Goal: Task Accomplishment & Management: Use online tool/utility

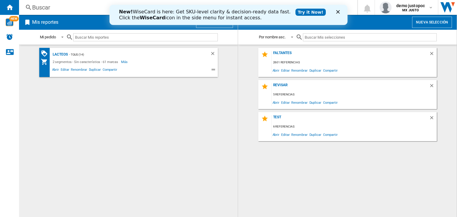
click at [339, 12] on icon "Cerrar" at bounding box center [338, 12] width 4 height 4
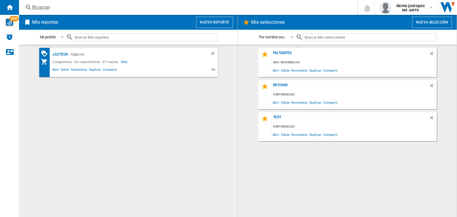
click at [233, 11] on div "Buscar" at bounding box center [187, 7] width 310 height 8
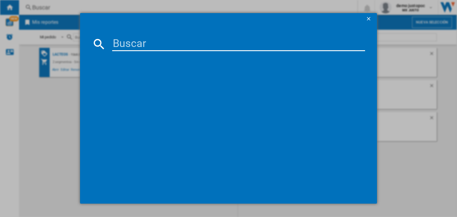
click at [226, 54] on div at bounding box center [228, 123] width 273 height 138
click at [229, 48] on input at bounding box center [238, 44] width 253 height 14
paste input "ORAL B ESSENTIAL FLOSS 25M 2PACK"
type input "ORAL B ESSENTIAL FLOSS 25M 2PACK"
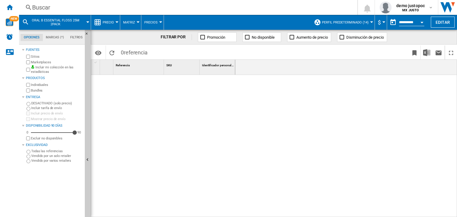
click at [364, 19] on button "Perfil predeterminado (14)" at bounding box center [347, 22] width 50 height 15
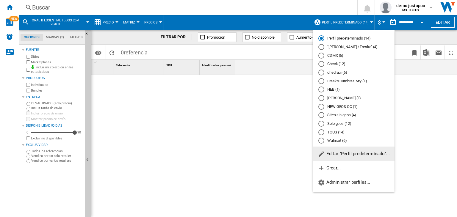
click at [360, 151] on span "Editar "Perfil predeterminado"..." at bounding box center [354, 153] width 72 height 5
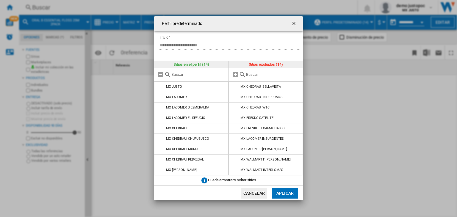
click at [254, 78] on div at bounding box center [266, 74] width 74 height 13
click at [237, 75] on md-icon at bounding box center [235, 74] width 7 height 7
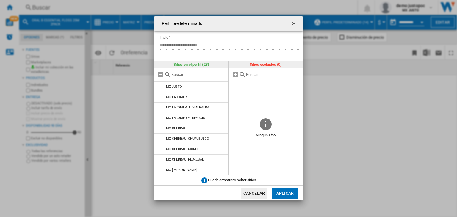
click at [285, 195] on button "Aplicar" at bounding box center [285, 193] width 26 height 11
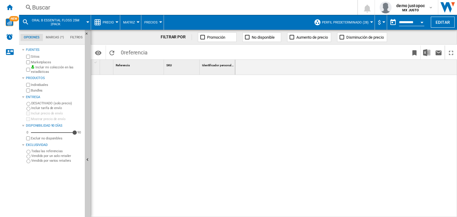
click at [362, 21] on span "Perfil predeterminado (28)" at bounding box center [345, 23] width 47 height 4
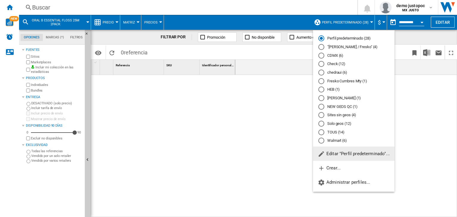
click at [423, 26] on md-backdrop at bounding box center [228, 108] width 457 height 217
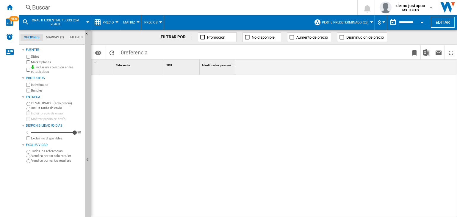
click at [417, 24] on button "Open calendar" at bounding box center [422, 21] width 11 height 11
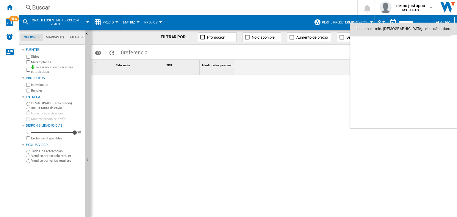
scroll to position [2839, 0]
click at [376, 67] on span "7" at bounding box center [375, 68] width 12 height 12
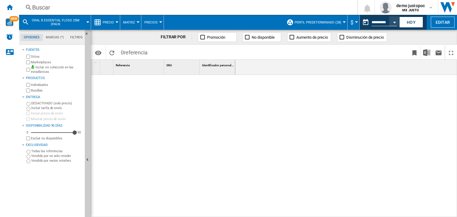
type input "**********"
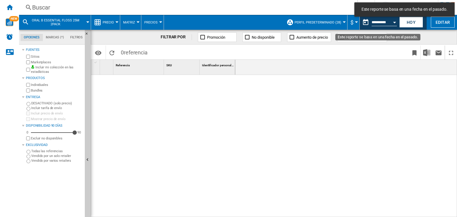
click at [378, 22] on input "**********" at bounding box center [384, 23] width 25 height 5
click at [395, 22] on div "Open calendar" at bounding box center [394, 22] width 3 height 1
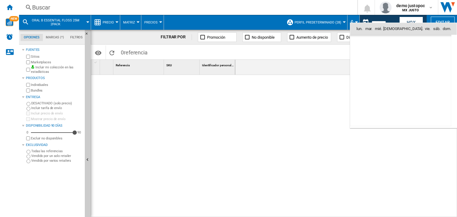
scroll to position [2839, 0]
click at [366, 71] on span "6" at bounding box center [362, 68] width 12 height 12
type input "**********"
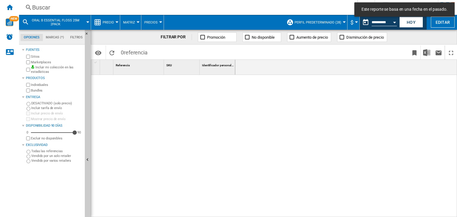
click at [109, 21] on span "Precio" at bounding box center [108, 23] width 11 height 4
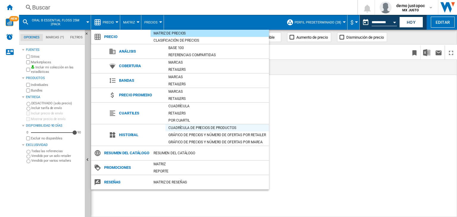
click at [188, 129] on div "Cuadrícula de precios de productos" at bounding box center [217, 128] width 104 height 6
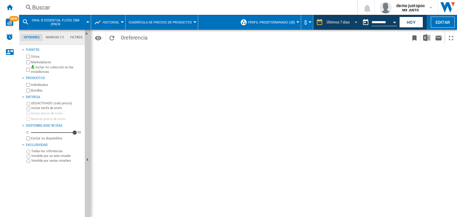
click at [346, 24] on div "Últimos 7 días" at bounding box center [338, 22] width 23 height 4
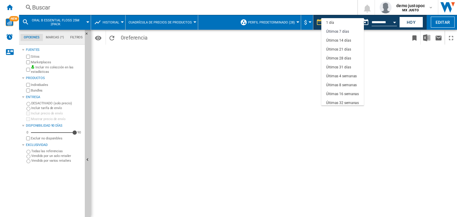
scroll to position [9, 0]
click at [262, 53] on md-backdrop at bounding box center [228, 108] width 457 height 217
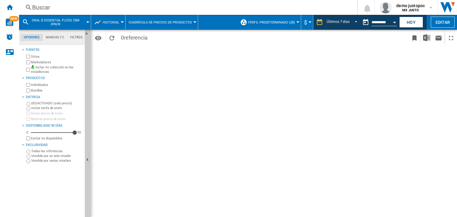
click at [176, 22] on span "Cuadrícula de precios de productos" at bounding box center [160, 23] width 63 height 4
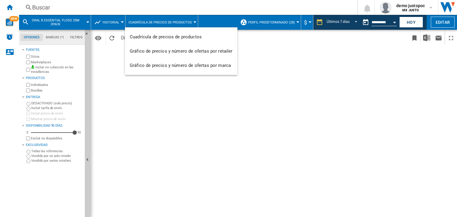
click at [176, 22] on md-backdrop at bounding box center [228, 108] width 457 height 217
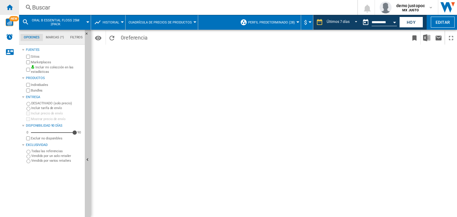
click at [12, 7] on ng-md-icon "Inicio" at bounding box center [9, 7] width 7 height 7
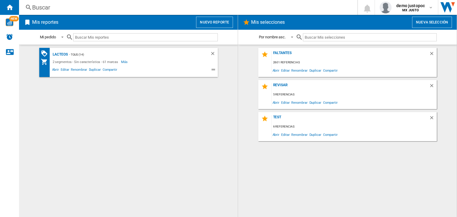
click at [164, 6] on div "Buscar" at bounding box center [187, 7] width 310 height 8
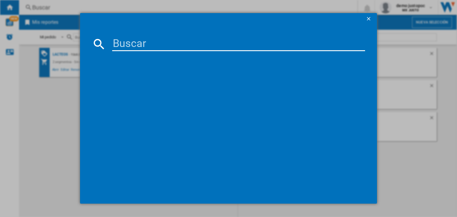
click at [170, 43] on input at bounding box center [238, 44] width 253 height 14
paste input "ORAL B ESSENTIAL FLOSS 25M 2PACK"
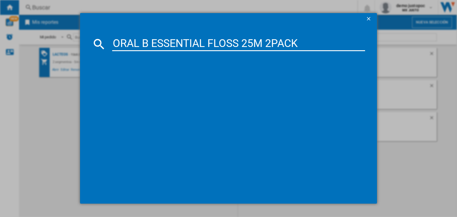
type input "ORAL B ESSENTIAL FLOSS 25M 2PACK"
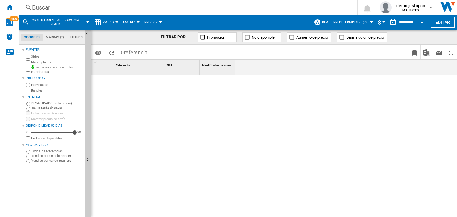
click at [159, 8] on div "Buscar" at bounding box center [187, 7] width 310 height 8
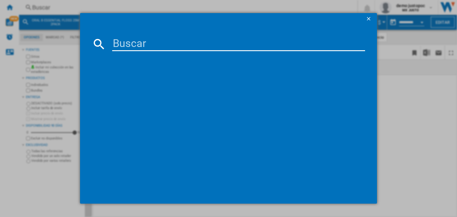
click at [164, 38] on input at bounding box center [238, 44] width 253 height 14
paste input "ORAL B ESSENTIAL FLOSS 25M 2PACK"
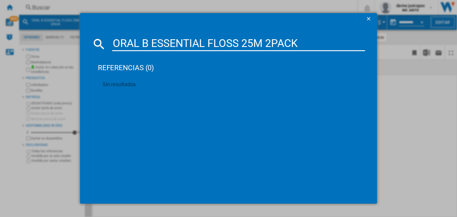
type input "ORAL B ESSENTIAL FLOSS 25M 2PACK"
click at [371, 19] on ng-md-icon "getI18NText('BUTTONS.CLOSE_DIALOG')" at bounding box center [369, 19] width 7 height 7
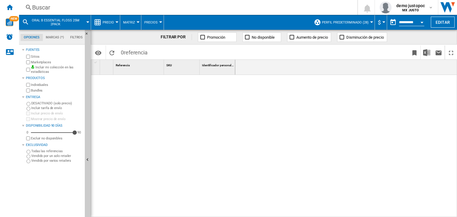
click at [165, 10] on div "Buscar" at bounding box center [187, 7] width 310 height 8
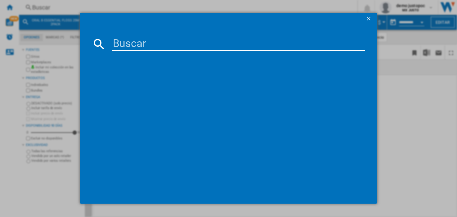
click at [176, 40] on input at bounding box center [238, 44] width 253 height 14
paste input "27344"
type input "27344"
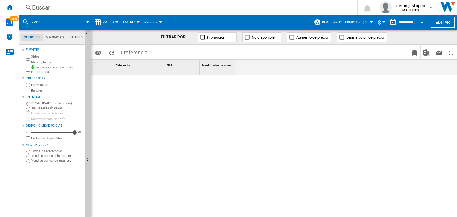
click at [76, 24] on span at bounding box center [68, 22] width 39 height 15
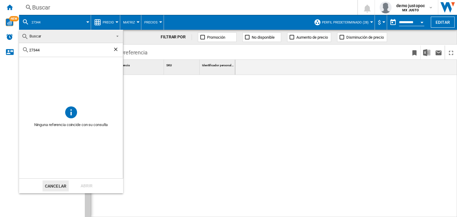
click at [7, 10] on md-backdrop at bounding box center [228, 108] width 457 height 217
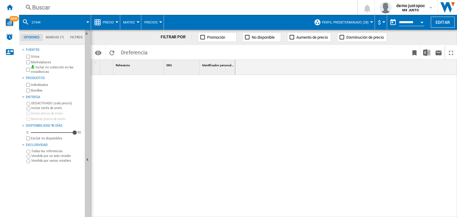
click at [7, 10] on ng-md-icon "Inicio" at bounding box center [9, 7] width 7 height 7
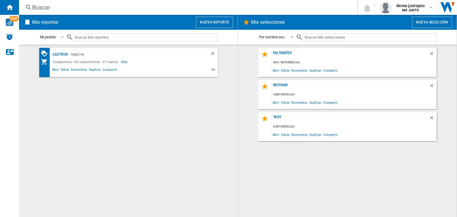
click at [238, 23] on div "Mis selecciones Nueva selección" at bounding box center [347, 22] width 219 height 15
click at [230, 21] on button "Nuevo reporte" at bounding box center [214, 22] width 37 height 11
click at [88, 3] on div "Buscar" at bounding box center [187, 7] width 310 height 8
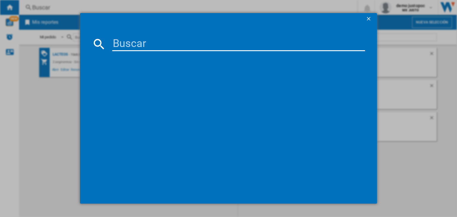
click at [126, 42] on input at bounding box center [238, 44] width 253 height 14
paste input "25740"
type input "25740"
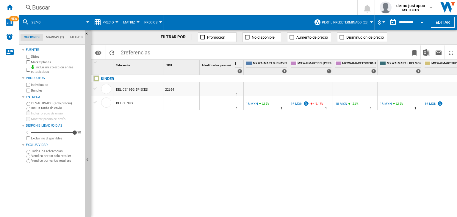
scroll to position [0, 353]
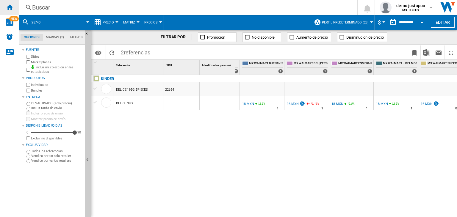
click at [6, 6] on ng-md-icon "Inicio" at bounding box center [9, 7] width 7 height 7
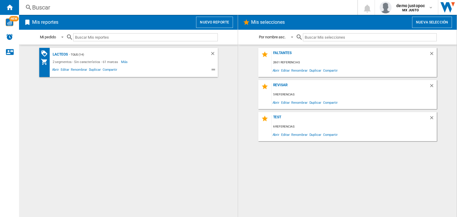
click at [207, 25] on button "Nuevo reporte" at bounding box center [214, 22] width 37 height 11
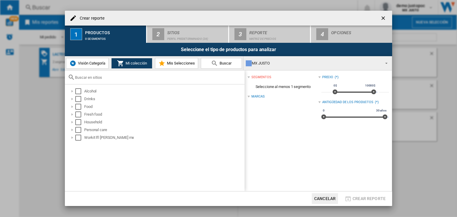
click at [383, 17] on ng-md-icon "getI18NText('BUTTONS.CLOSE_DIALOG')" at bounding box center [383, 18] width 7 height 7
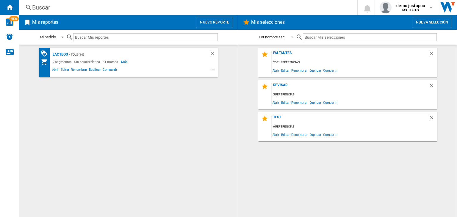
click at [433, 26] on button "Nueva selección" at bounding box center [432, 22] width 40 height 11
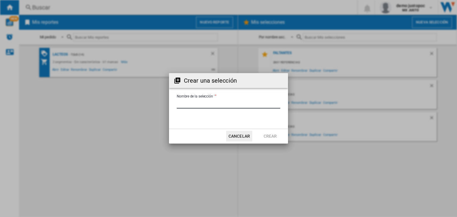
click at [239, 102] on input "Nombre de la selección '" at bounding box center [229, 104] width 104 height 9
type input "**********"
click at [269, 138] on button "Crear" at bounding box center [270, 136] width 26 height 11
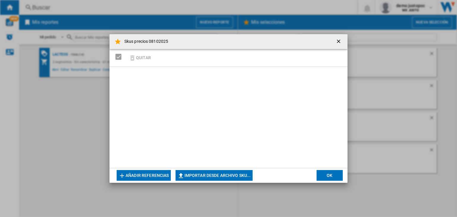
click at [189, 176] on button "Importar desde archivo SKU..." at bounding box center [214, 175] width 77 height 11
type input "**********"
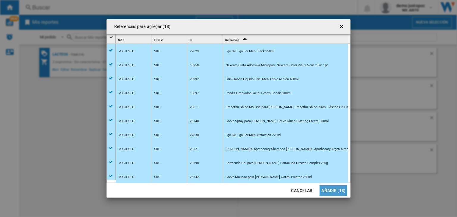
click at [333, 190] on button "Añadir (18)" at bounding box center [334, 190] width 28 height 11
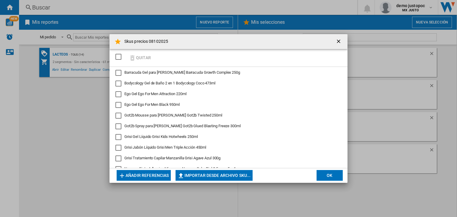
click at [116, 55] on div "SELECTIONS.EDITION_POPUP.SELECT_DESELECT" at bounding box center [118, 57] width 6 height 6
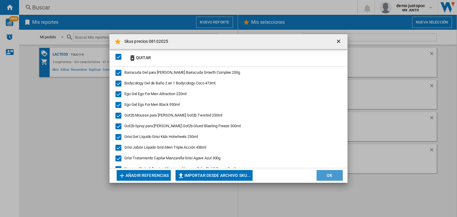
click at [329, 177] on button "OK" at bounding box center [330, 175] width 26 height 11
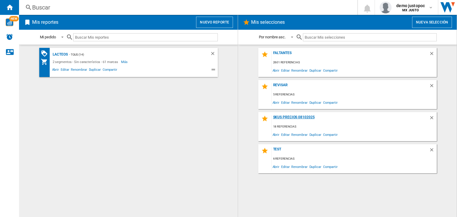
click at [295, 118] on div "Skus precios 08102025" at bounding box center [350, 119] width 157 height 8
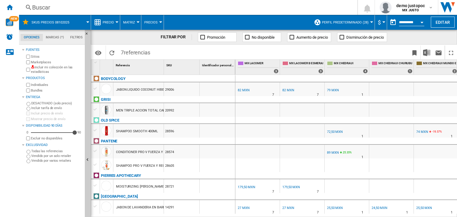
click at [73, 69] on label "Incluir mi colección en las estadísticas" at bounding box center [56, 69] width 51 height 9
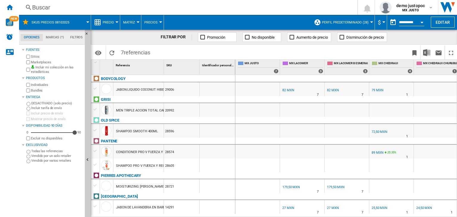
click at [333, 25] on button "Perfil predeterminado (28)" at bounding box center [347, 22] width 50 height 15
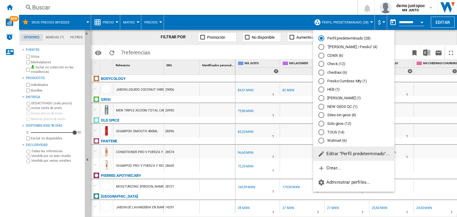
click at [330, 139] on md-radio-button "Walmart (6)" at bounding box center [353, 141] width 71 height 6
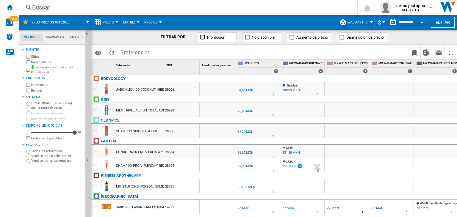
drag, startPoint x: 177, startPoint y: 91, endPoint x: 165, endPoint y: 88, distance: 12.3
click at [164, 88] on div "29006" at bounding box center [181, 89] width 35 height 14
